Goal: Use online tool/utility: Utilize a website feature to perform a specific function

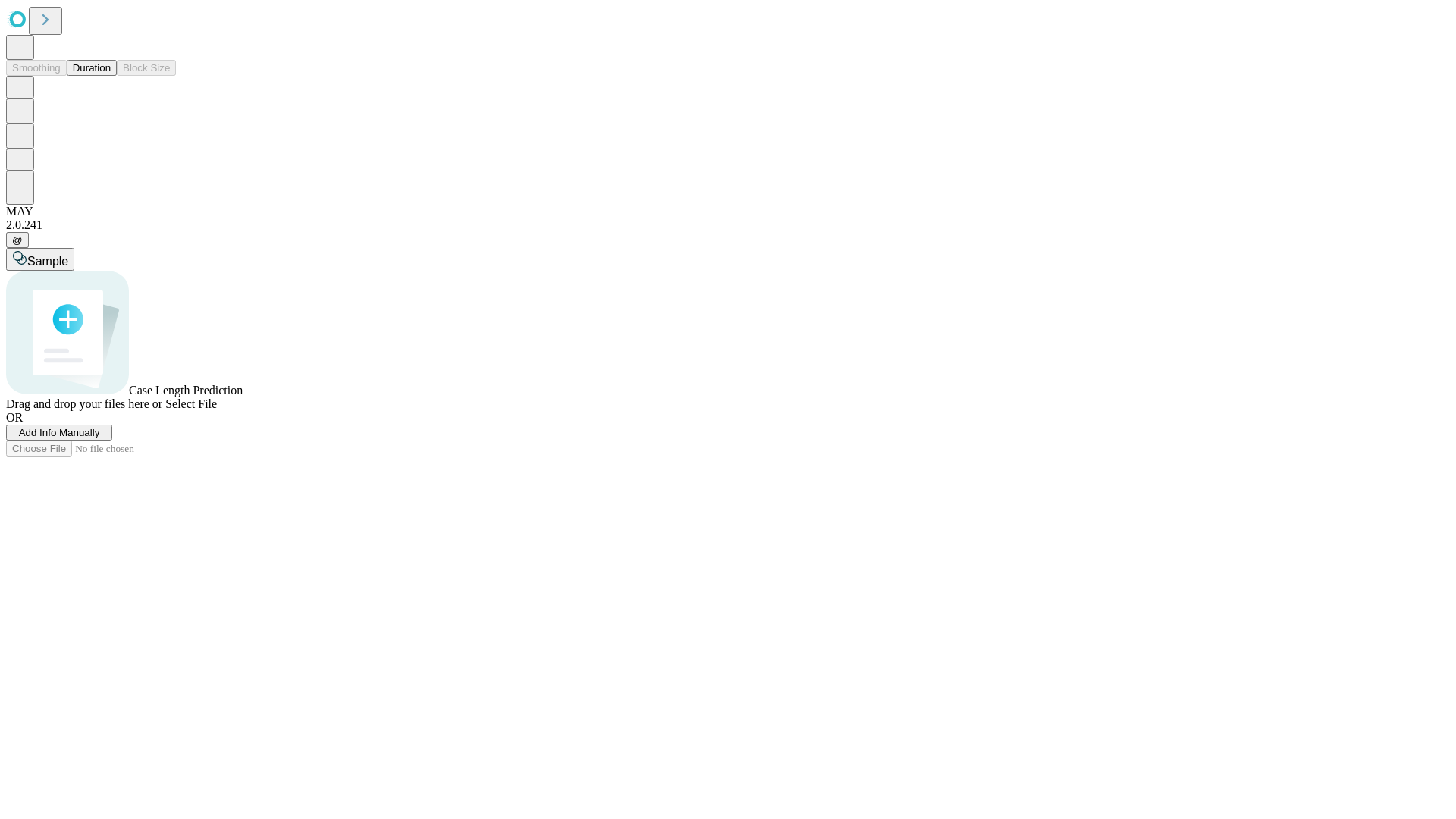
click at [111, 76] on button "Duration" at bounding box center [92, 67] width 50 height 16
click at [217, 410] on span "Select File" at bounding box center [191, 403] width 51 height 13
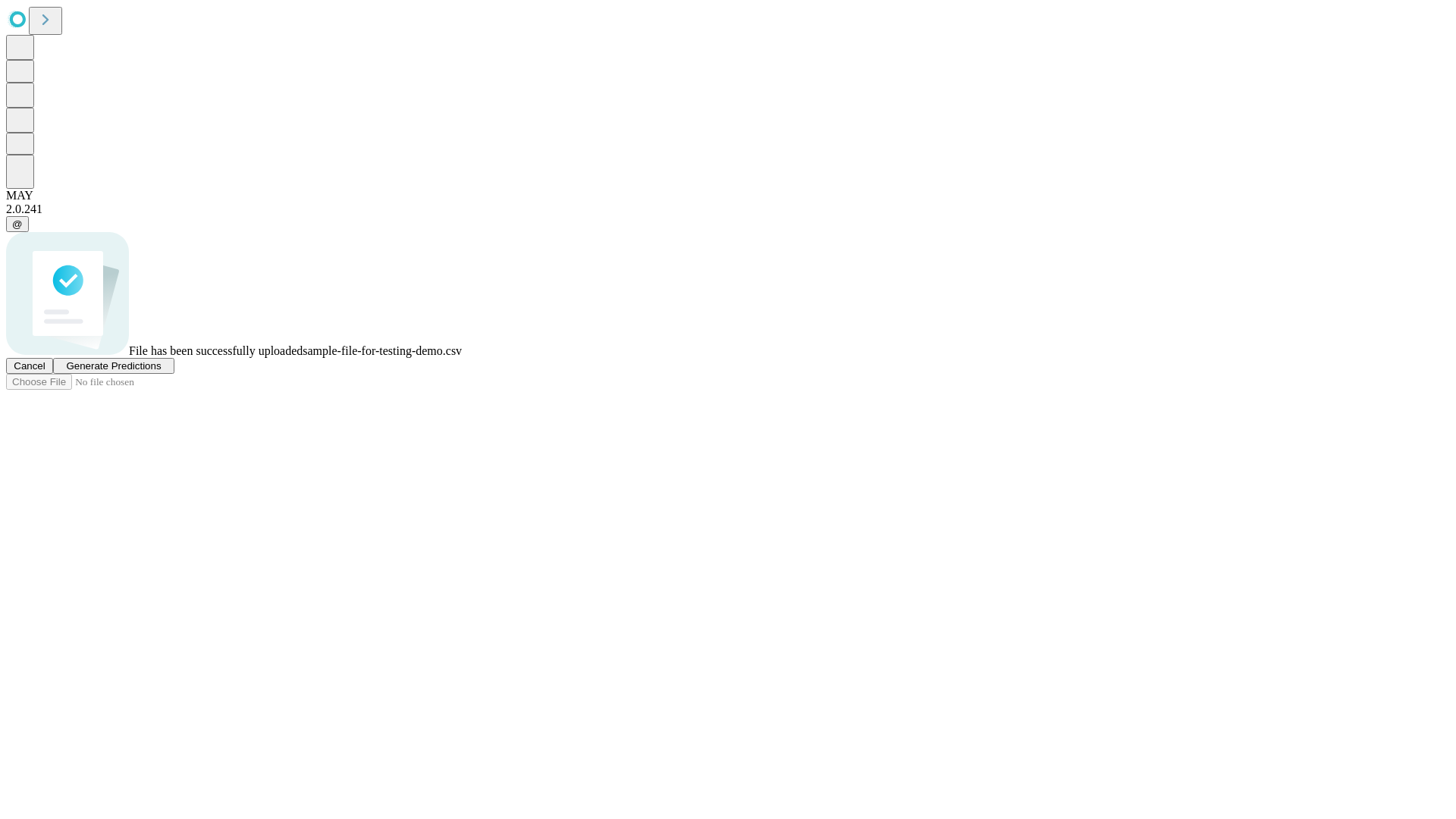
click at [160, 371] on span "Generate Predictions" at bounding box center [113, 366] width 95 height 12
